Goal: Task Accomplishment & Management: Manage account settings

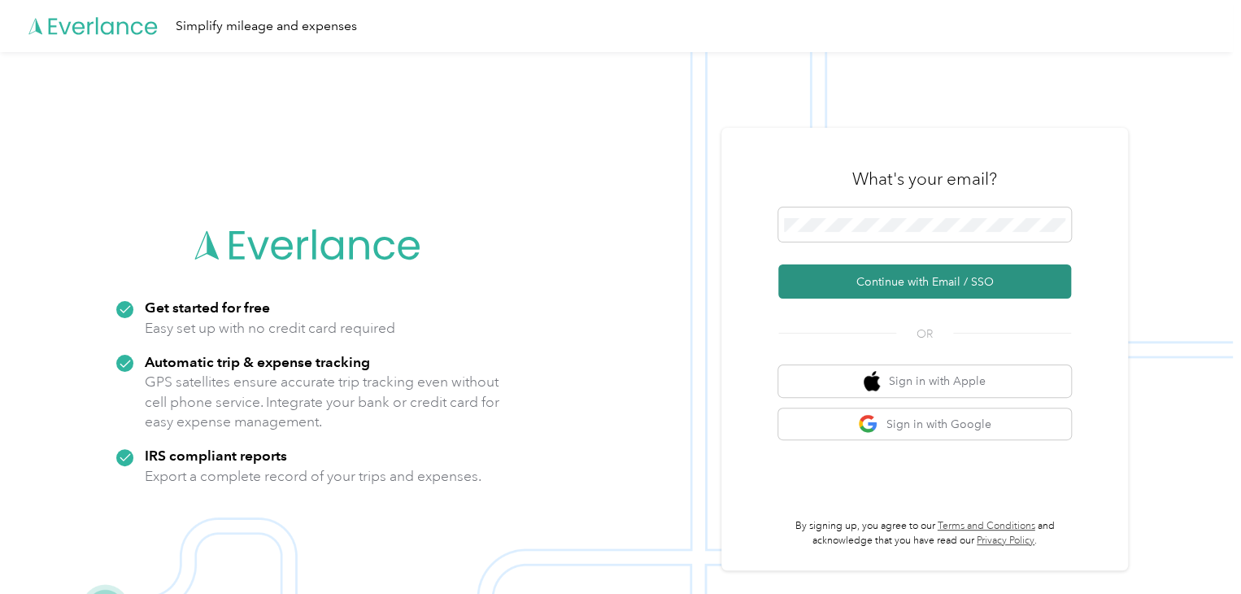
click at [949, 289] on button "Continue with Email / SSO" at bounding box center [924, 281] width 293 height 34
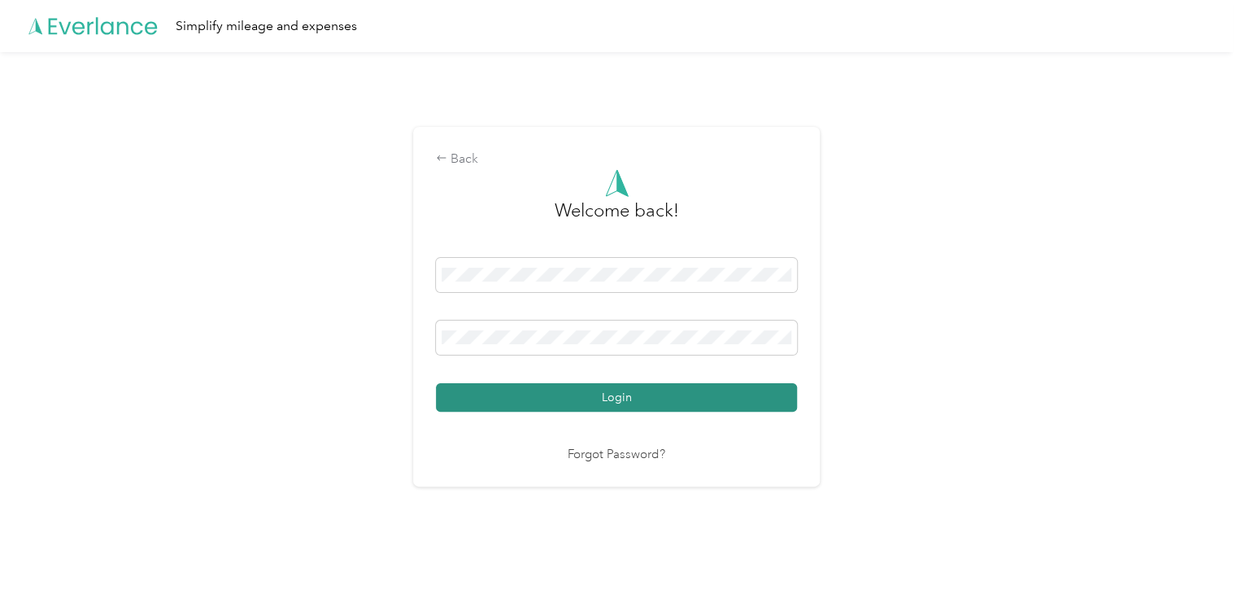
click at [712, 398] on button "Login" at bounding box center [616, 397] width 361 height 28
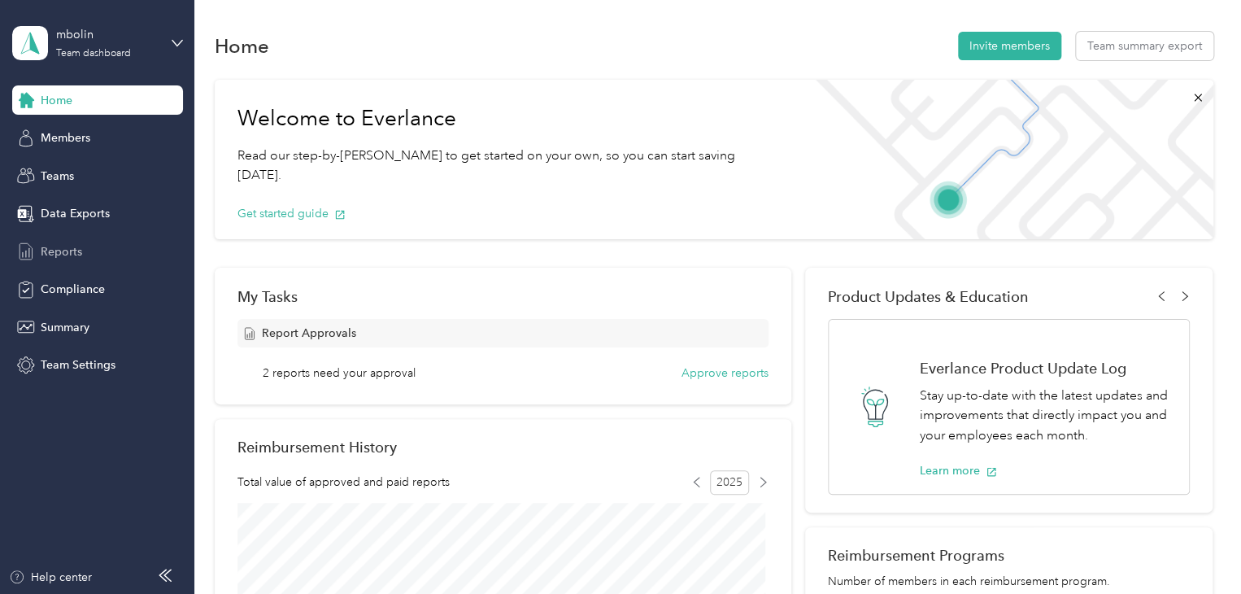
click at [69, 246] on span "Reports" at bounding box center [61, 251] width 41 height 17
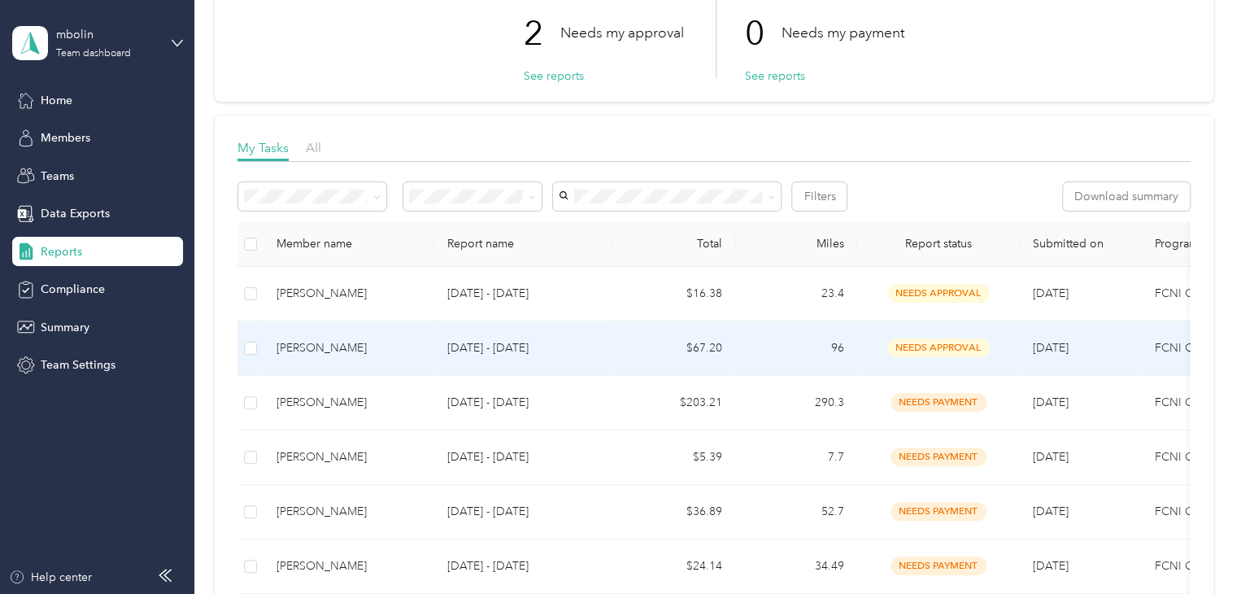
scroll to position [125, 0]
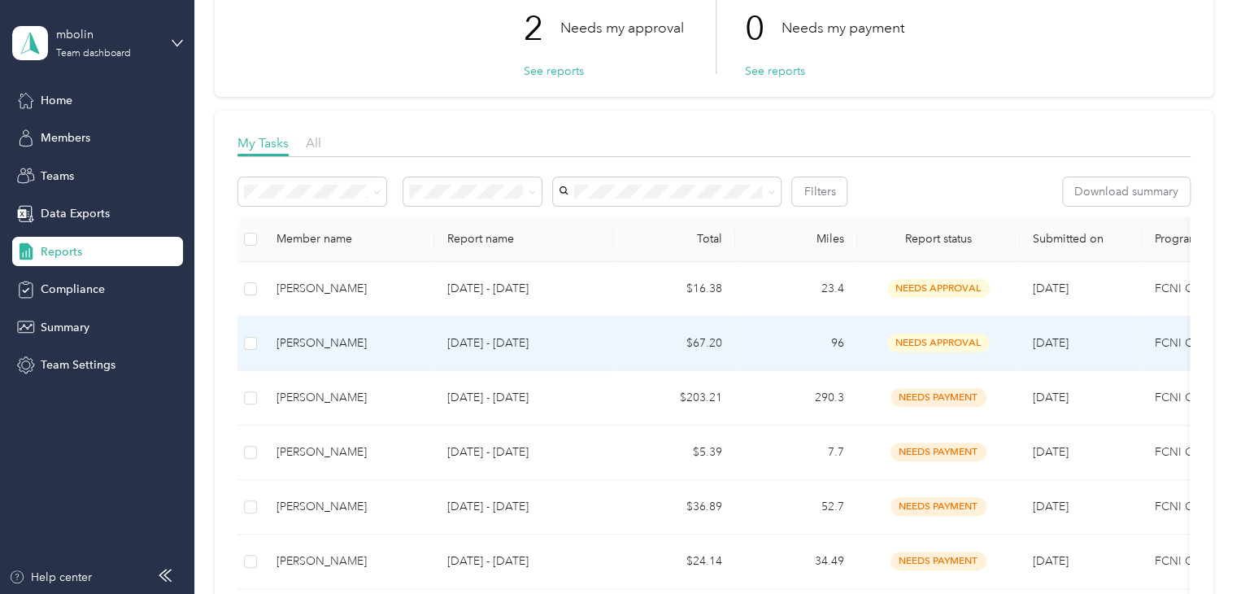
click at [578, 335] on p "[DATE] - [DATE]" at bounding box center [523, 343] width 153 height 18
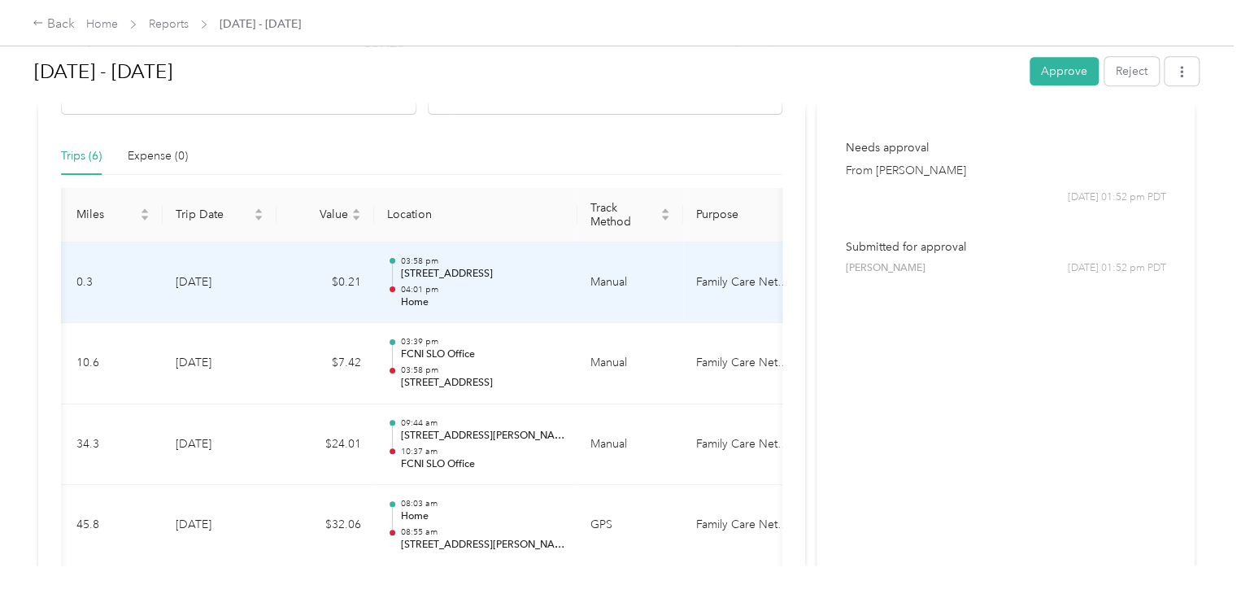
scroll to position [474, 0]
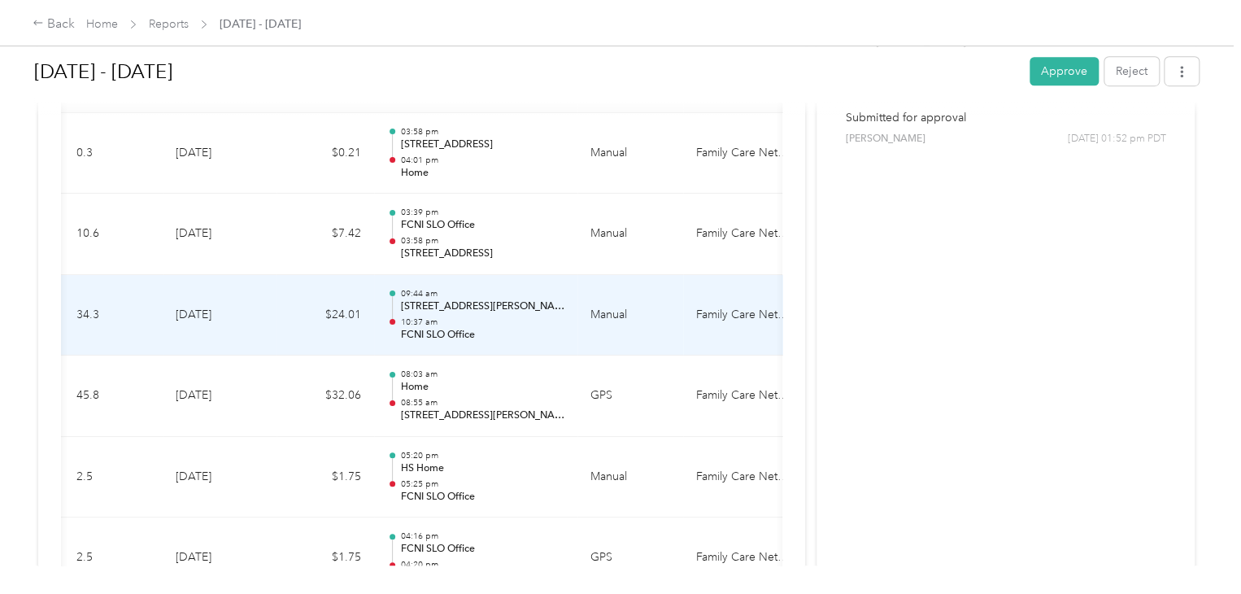
click at [587, 287] on td "Manual" at bounding box center [630, 315] width 106 height 81
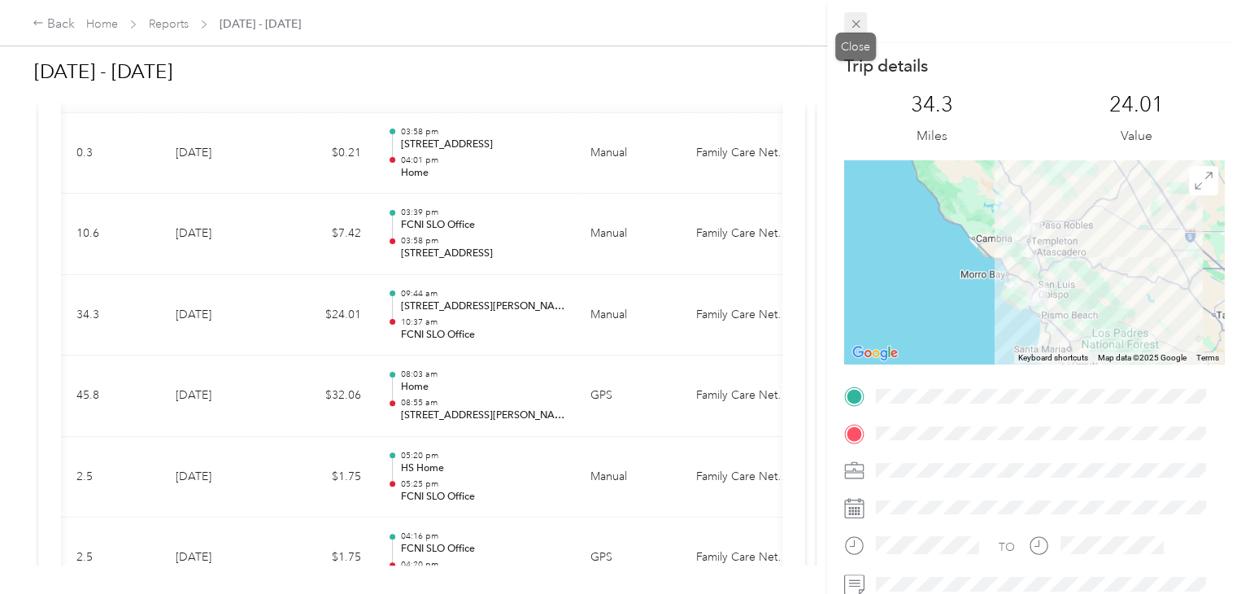
click at [861, 24] on icon at bounding box center [856, 24] width 14 height 14
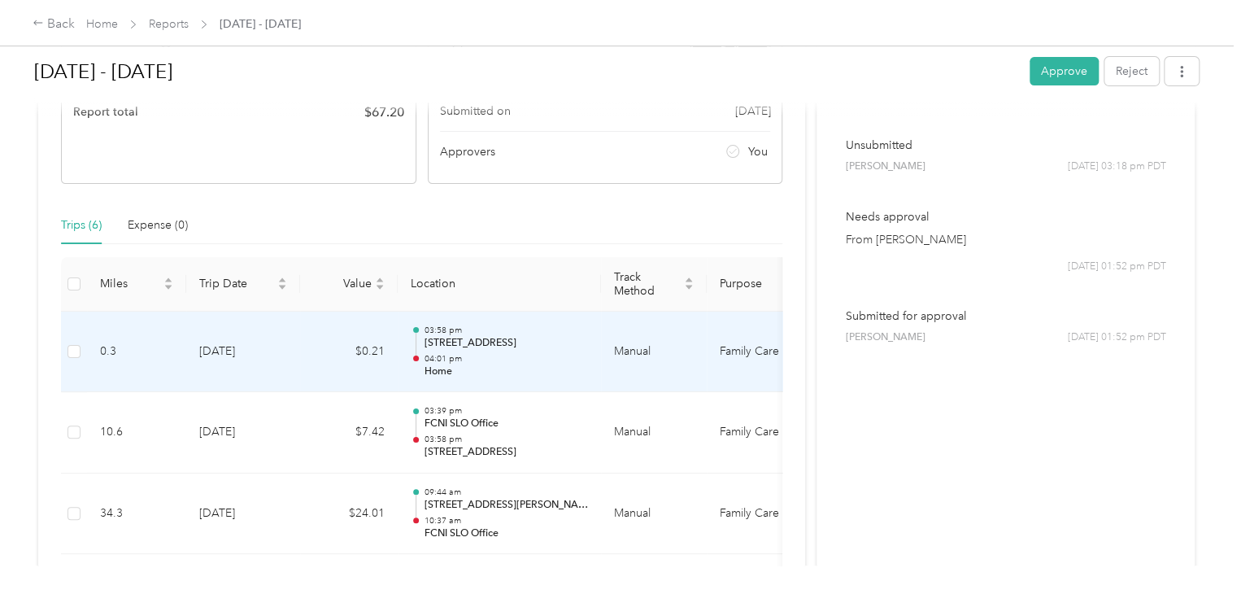
scroll to position [0, 0]
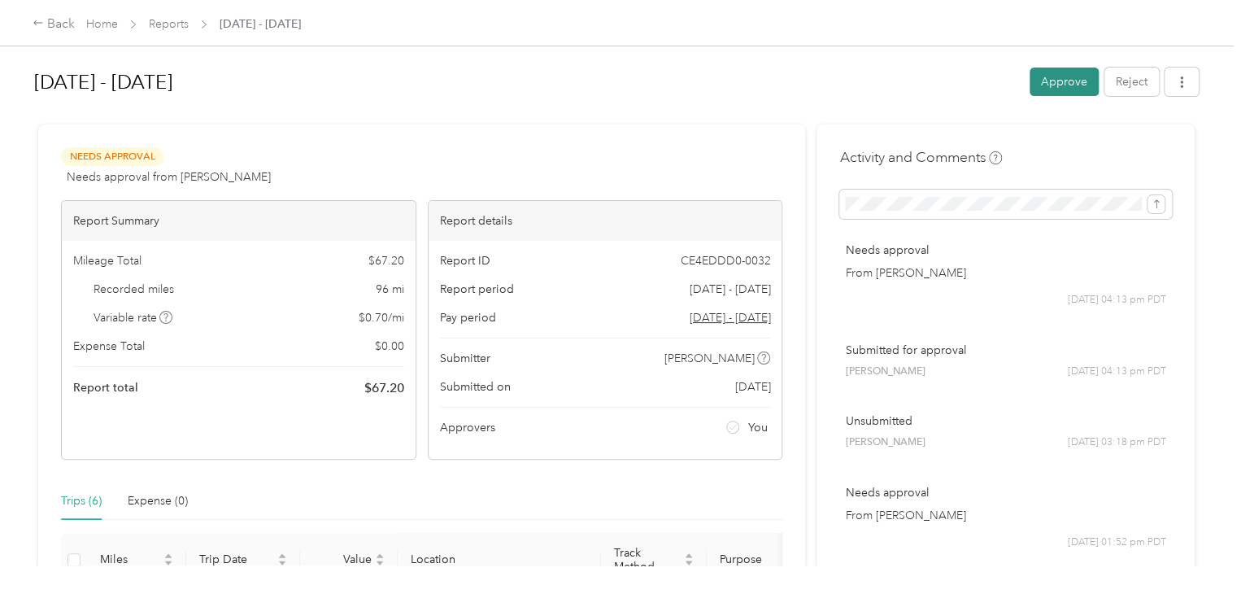
click at [1064, 79] on button "Approve" at bounding box center [1064, 82] width 69 height 28
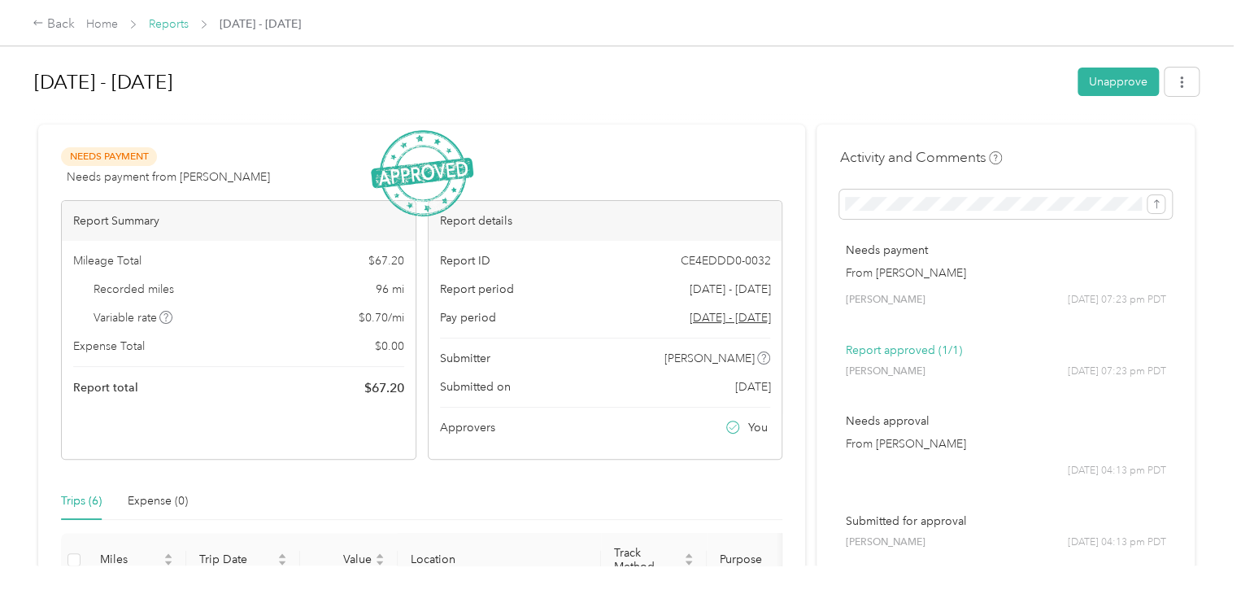
click at [157, 17] on link "Reports" at bounding box center [169, 24] width 40 height 14
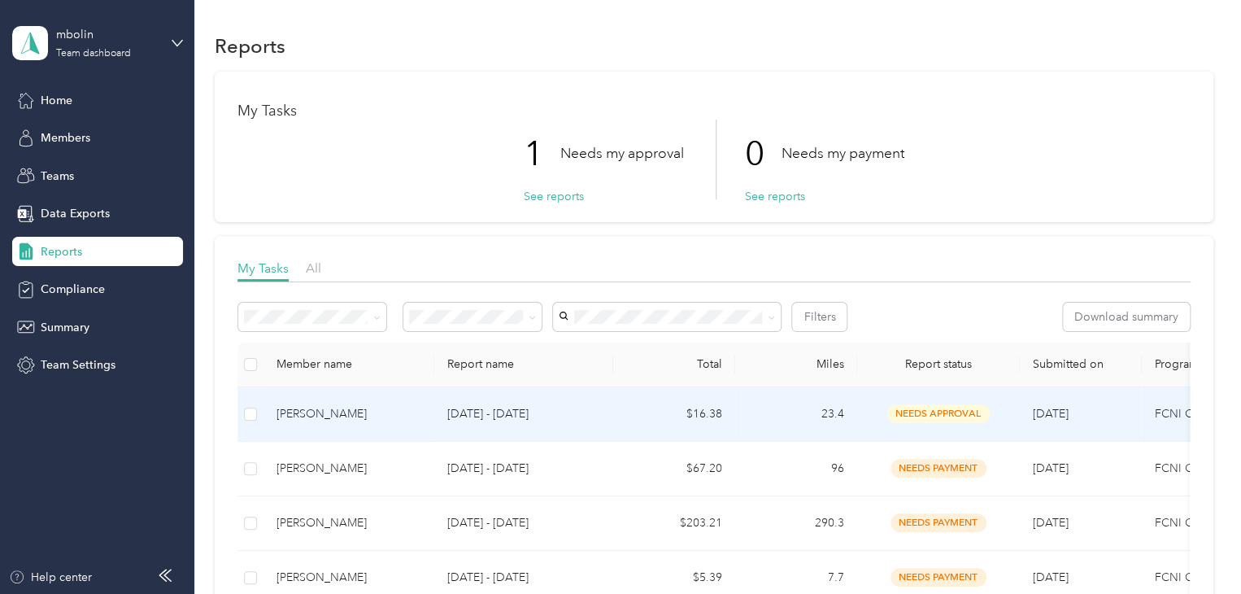
click at [584, 416] on p "[DATE] - [DATE]" at bounding box center [523, 414] width 153 height 18
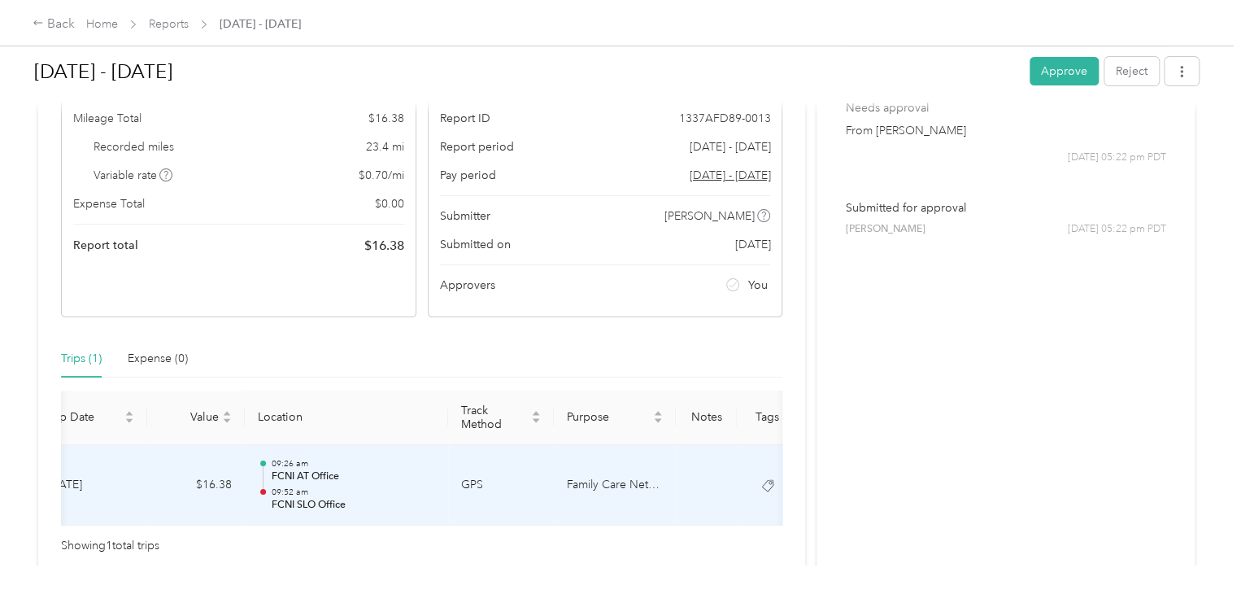
scroll to position [0, 231]
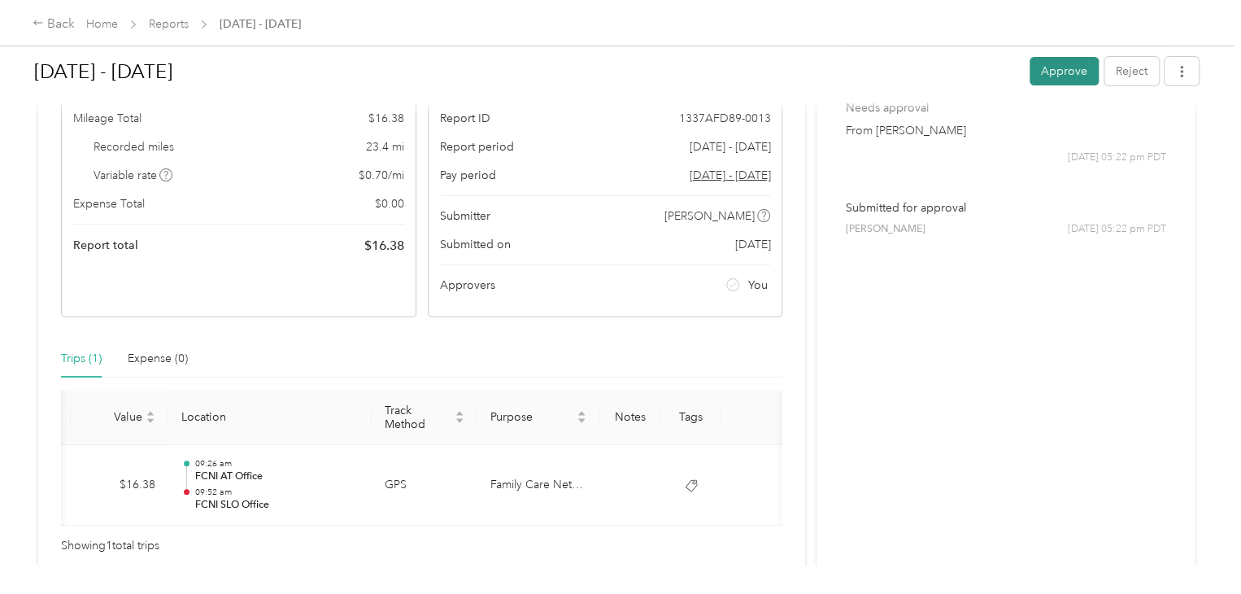
click at [1069, 79] on button "Approve" at bounding box center [1064, 71] width 69 height 28
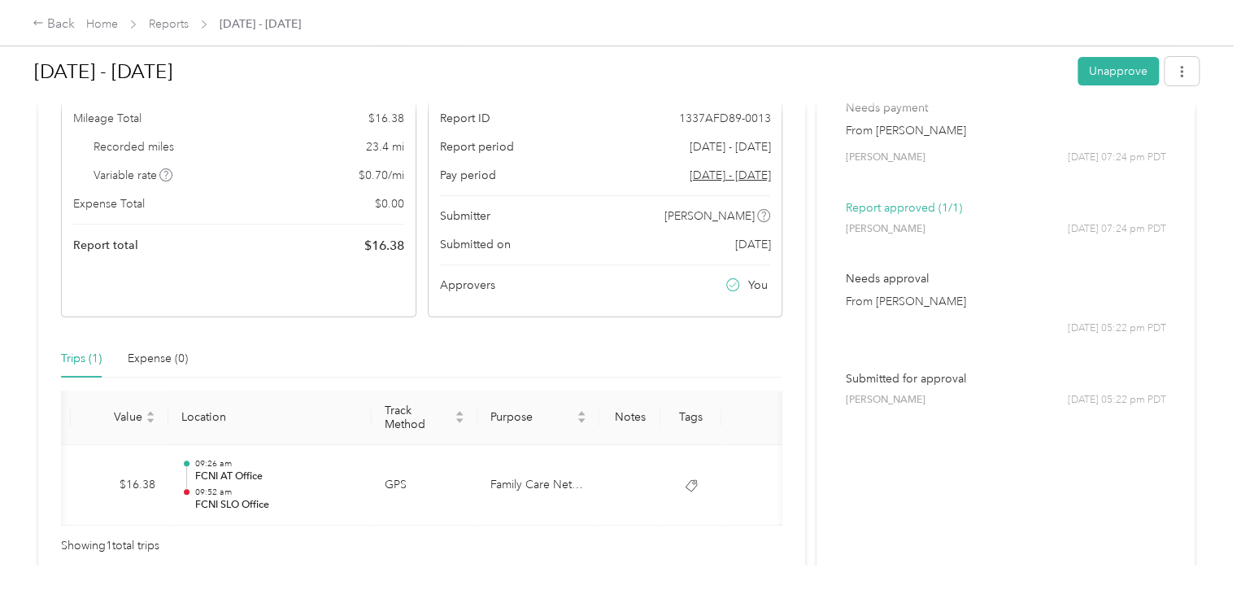
scroll to position [0, 0]
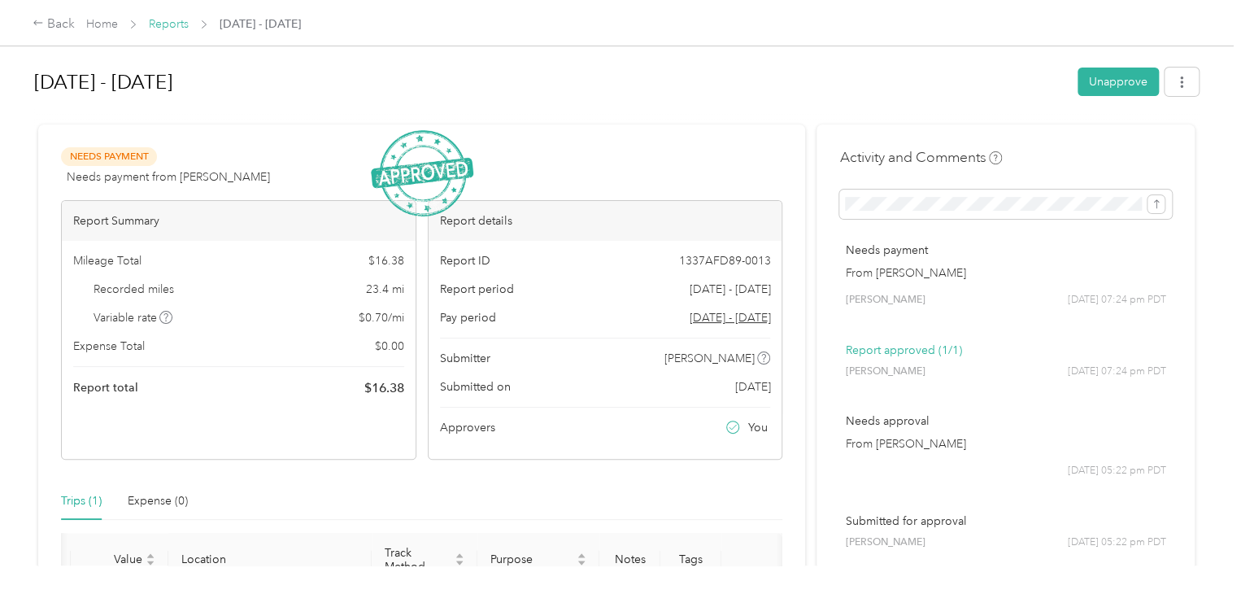
click at [159, 19] on link "Reports" at bounding box center [169, 24] width 40 height 14
